Goal: Task Accomplishment & Management: Manage account settings

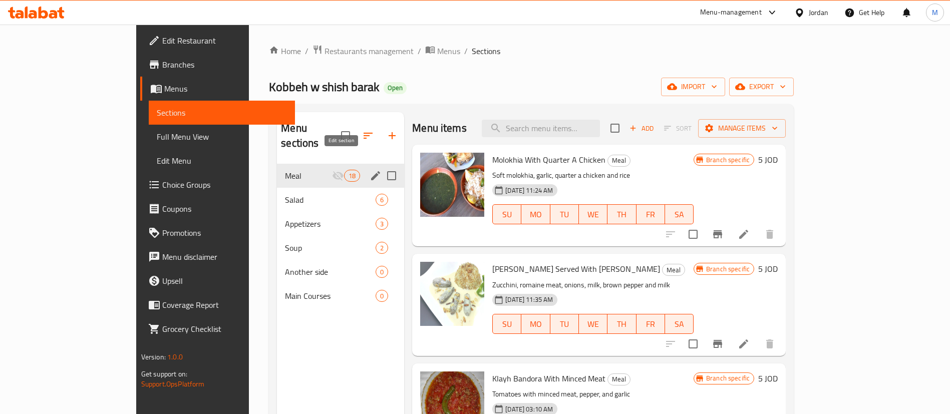
click at [370, 170] on icon "edit" at bounding box center [376, 176] width 12 height 12
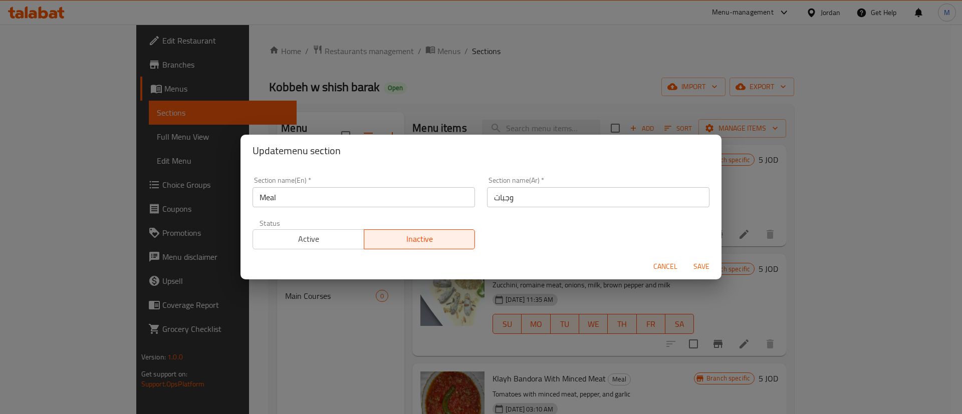
click at [320, 240] on span "Active" at bounding box center [308, 239] width 103 height 15
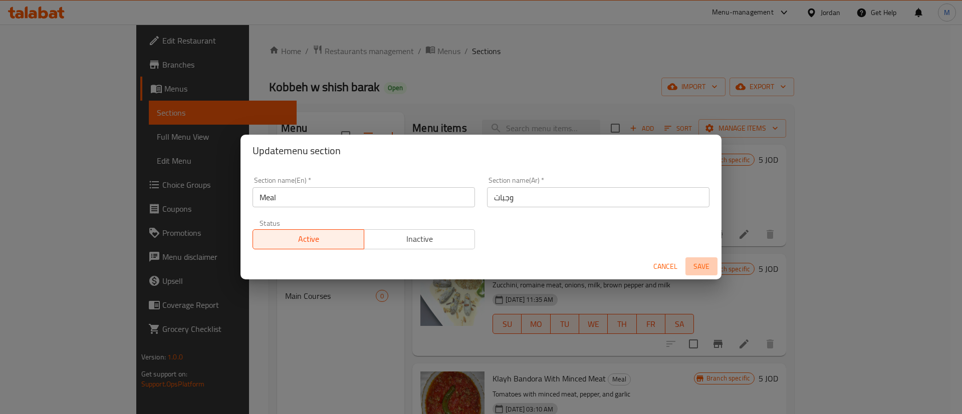
click at [701, 267] on span "Save" at bounding box center [701, 266] width 24 height 13
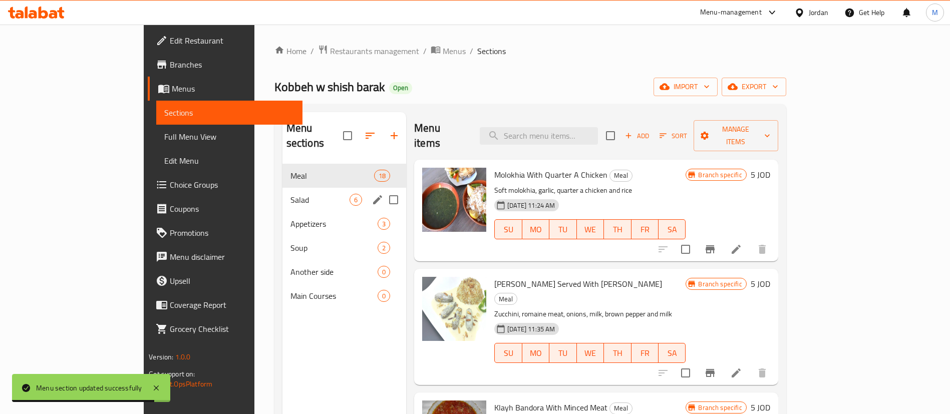
click at [283, 188] on div "Salad 6" at bounding box center [345, 200] width 124 height 24
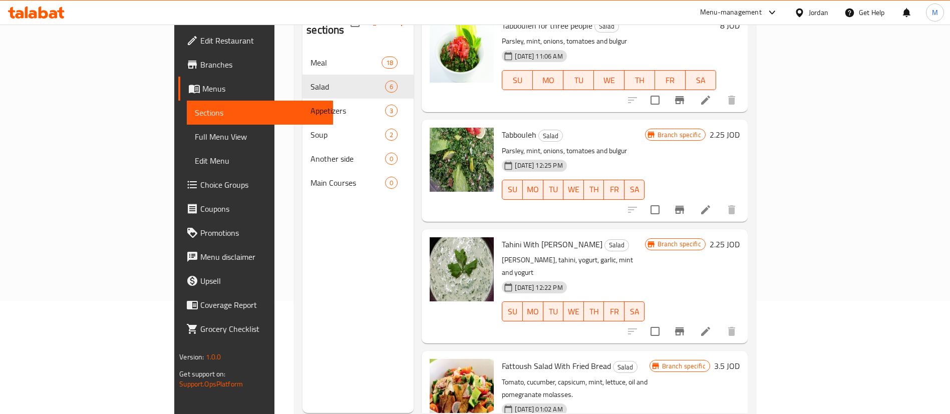
scroll to position [140, 0]
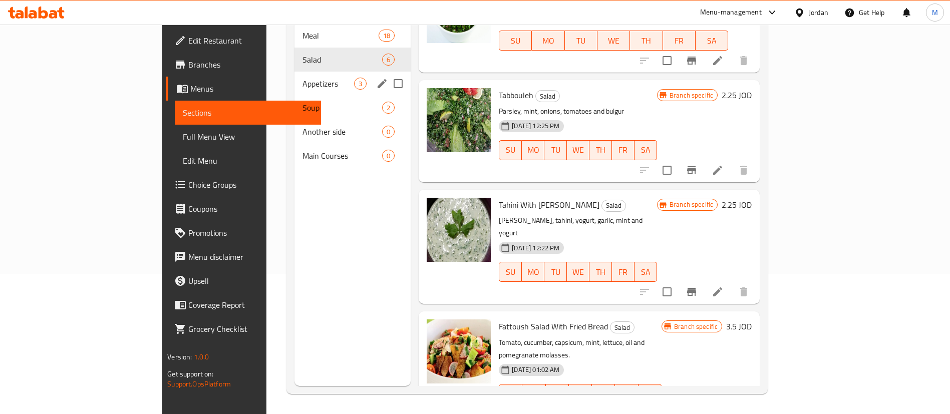
click at [303, 78] on span "Appetizers" at bounding box center [329, 84] width 52 height 12
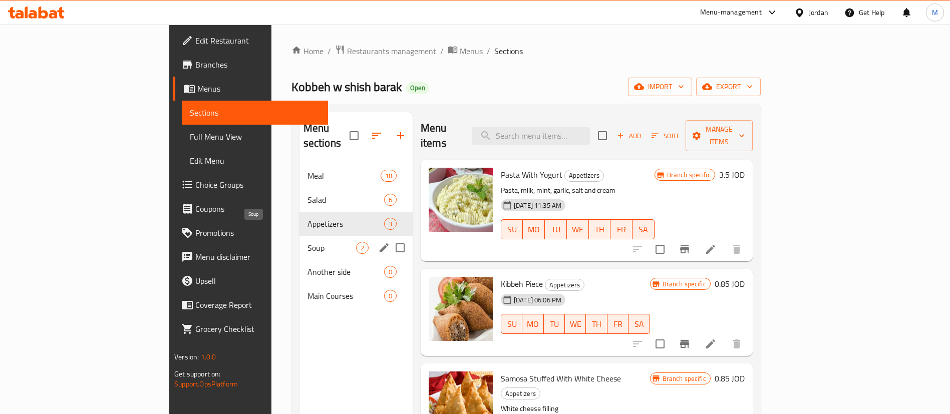
click at [308, 242] on span "Soup" at bounding box center [332, 248] width 49 height 12
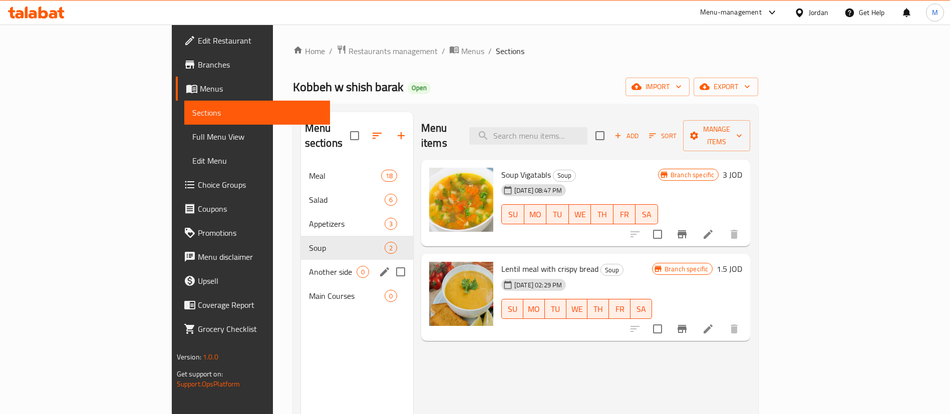
click at [309, 266] on span "Another side" at bounding box center [333, 272] width 48 height 12
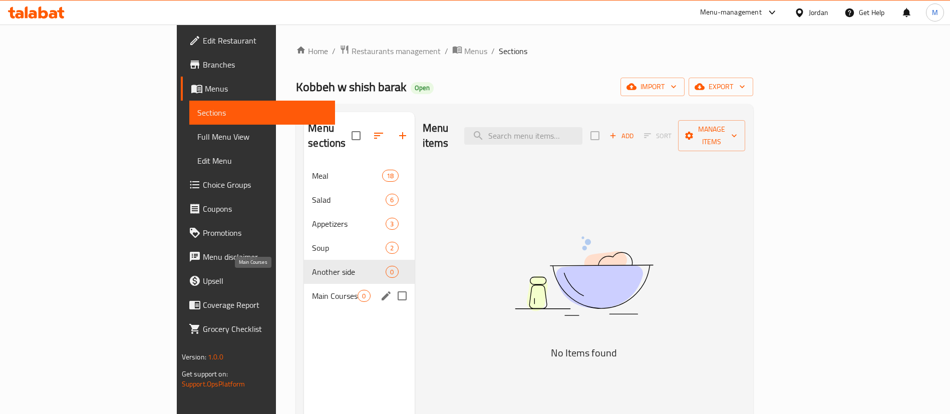
click at [312, 290] on span "Main Courses" at bounding box center [335, 296] width 46 height 12
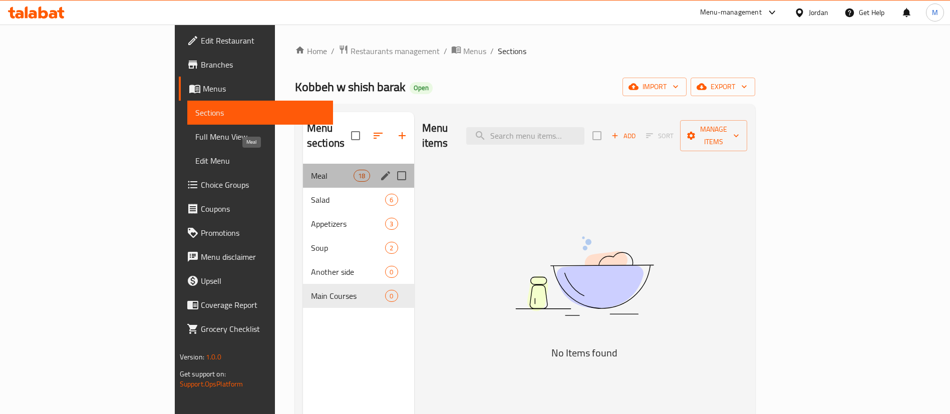
click at [311, 170] on span "Meal" at bounding box center [332, 176] width 43 height 12
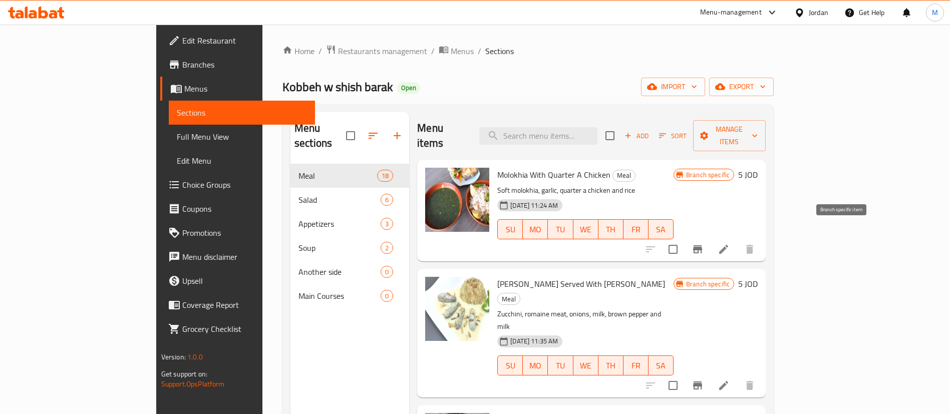
click at [710, 237] on button "Branch-specific-item" at bounding box center [698, 249] width 24 height 24
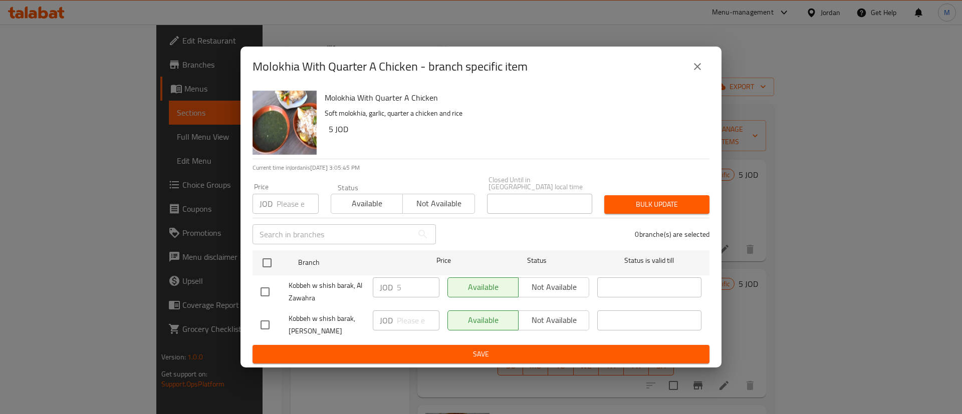
click at [692, 73] on icon "close" at bounding box center [697, 67] width 12 height 12
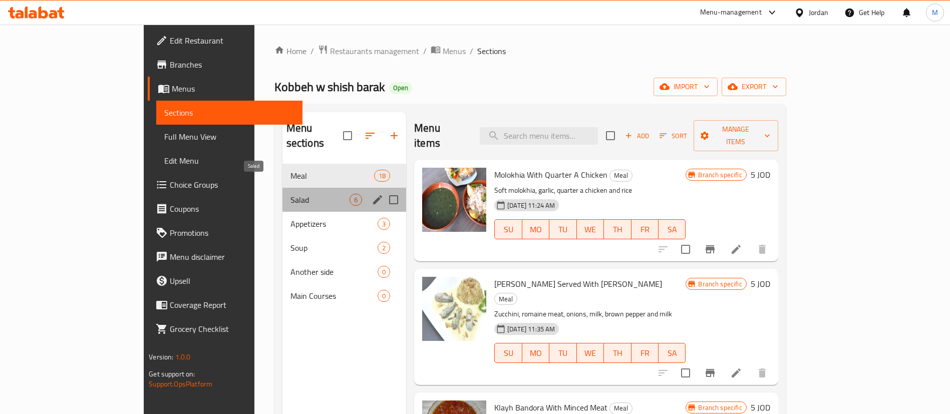
click at [297, 194] on span "Salad" at bounding box center [320, 200] width 59 height 12
